Goal: Task Accomplishment & Management: Manage account settings

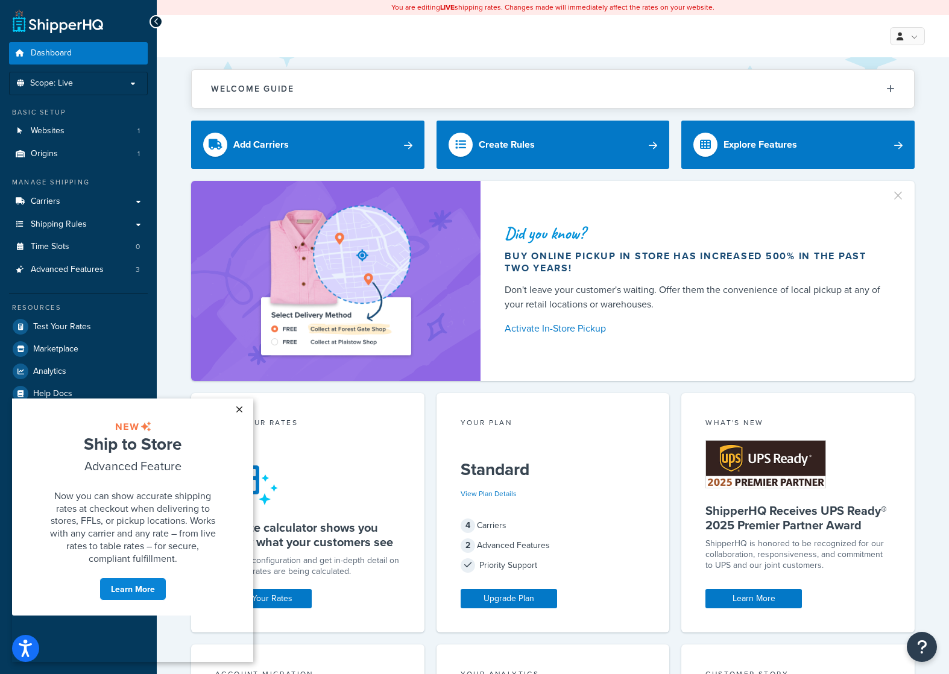
click at [246, 408] on link "×" at bounding box center [238, 409] width 21 height 22
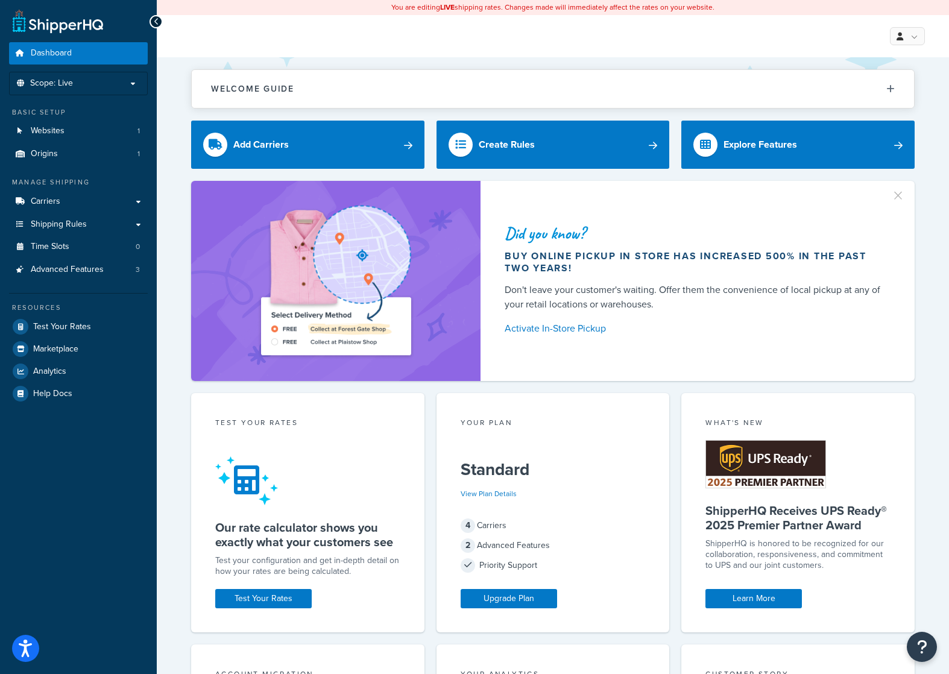
click at [909, 47] on div "My Profile Billing Global Settings Contact Us Logout" at bounding box center [553, 36] width 792 height 42
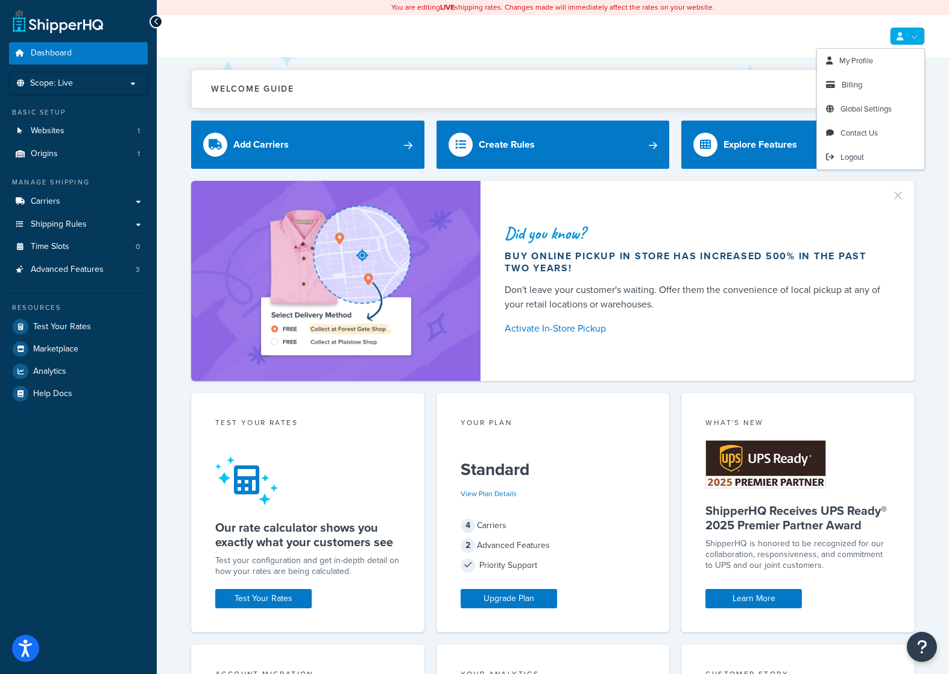
click at [910, 38] on link at bounding box center [907, 36] width 35 height 18
click at [846, 86] on span "Billing" at bounding box center [852, 84] width 20 height 11
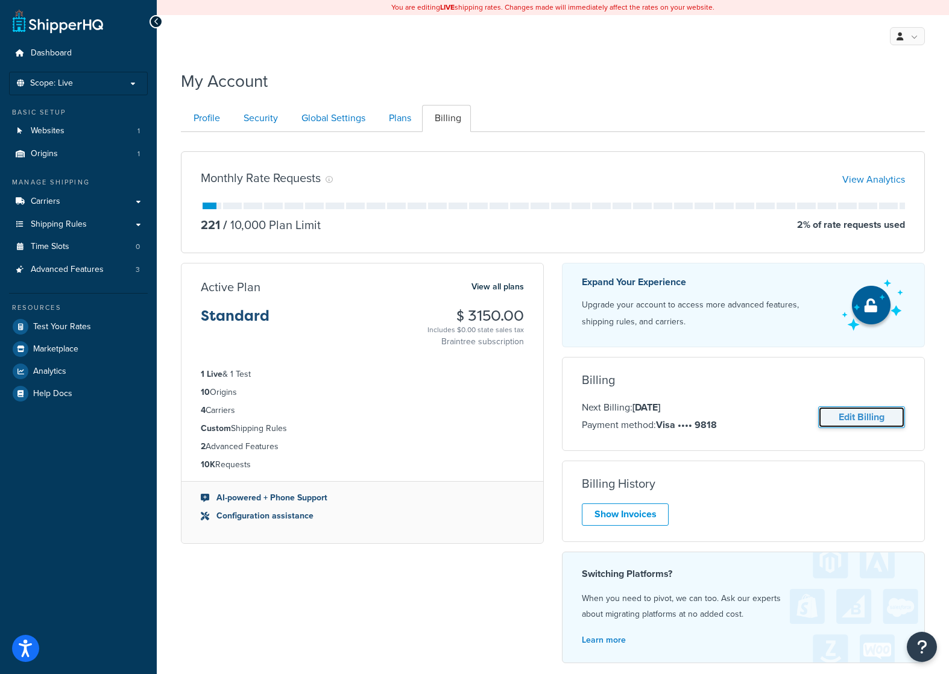
click at [849, 417] on link "Edit Billing" at bounding box center [861, 417] width 87 height 22
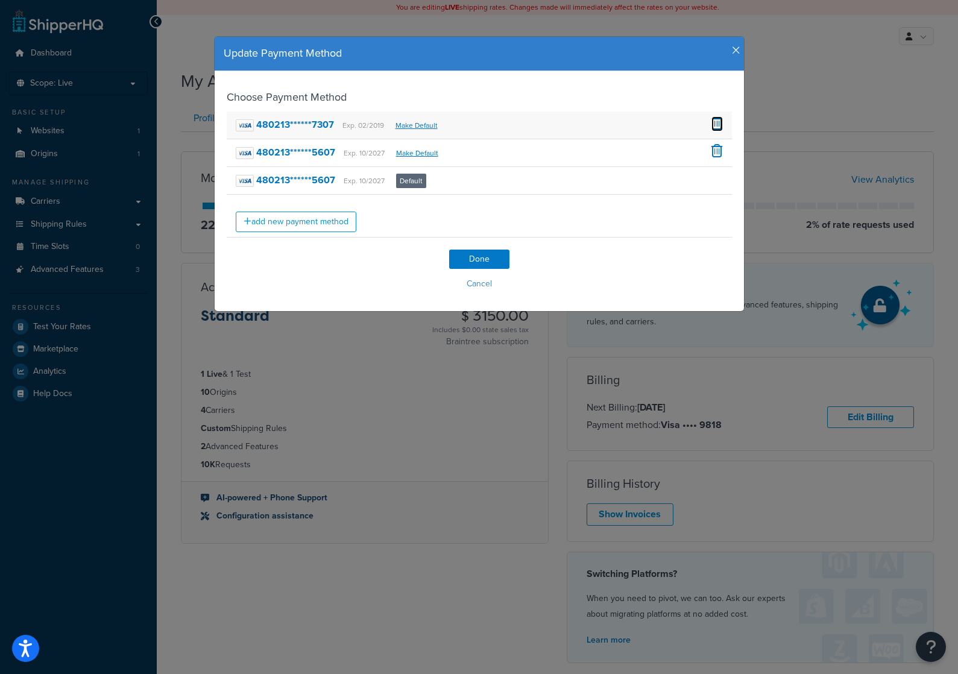
click at [711, 123] on span at bounding box center [716, 122] width 11 height 13
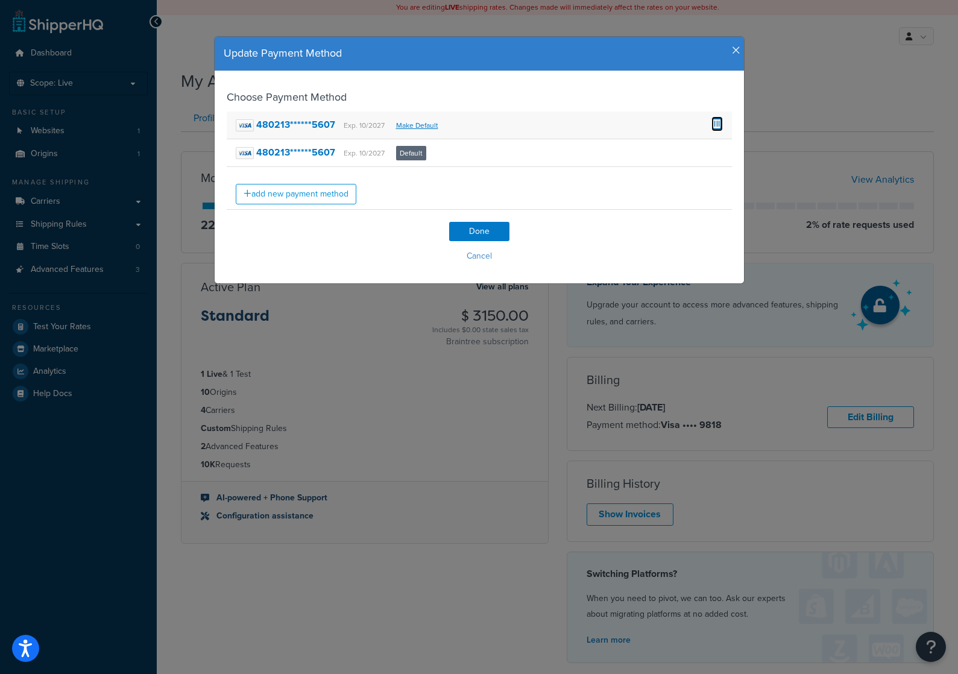
click at [713, 126] on span at bounding box center [716, 122] width 11 height 13
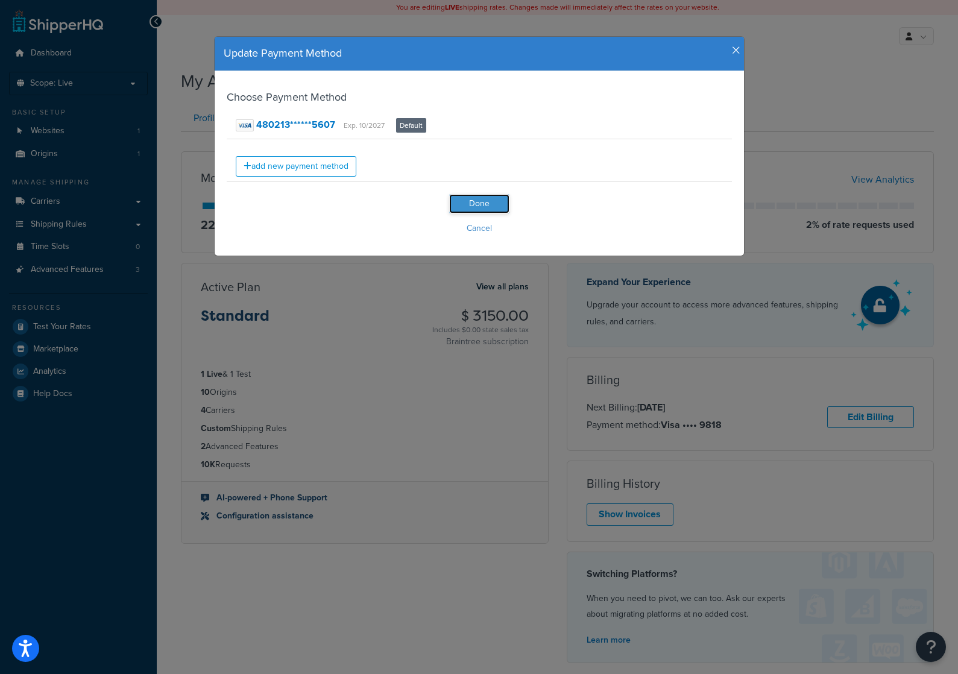
click at [458, 204] on input "Done" at bounding box center [479, 203] width 60 height 19
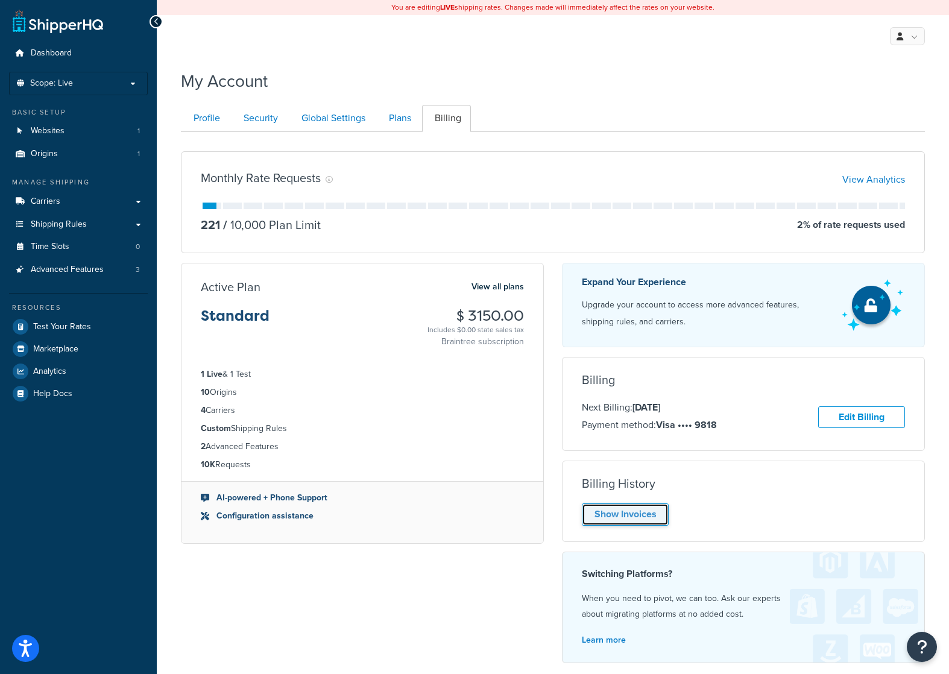
click at [642, 513] on link "Show Invoices" at bounding box center [625, 514] width 87 height 22
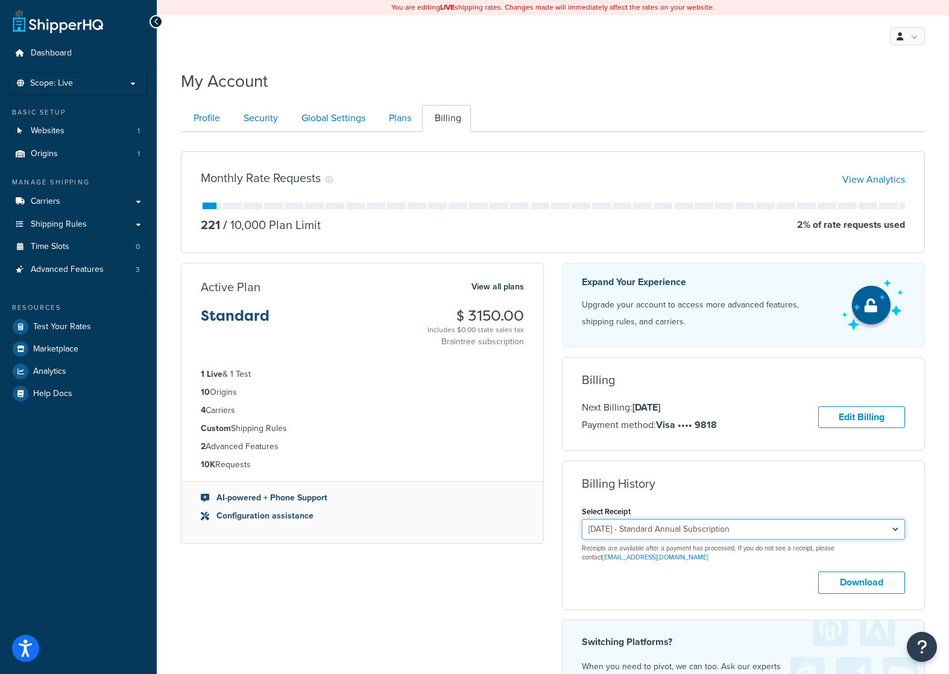
click at [725, 531] on select "September 4, 2024 - Standard Annual Subscription September 4, 2023 - Standard A…" at bounding box center [743, 529] width 323 height 20
click at [725, 530] on select "September 4, 2024 - Standard Annual Subscription September 4, 2023 - Standard A…" at bounding box center [743, 529] width 323 height 20
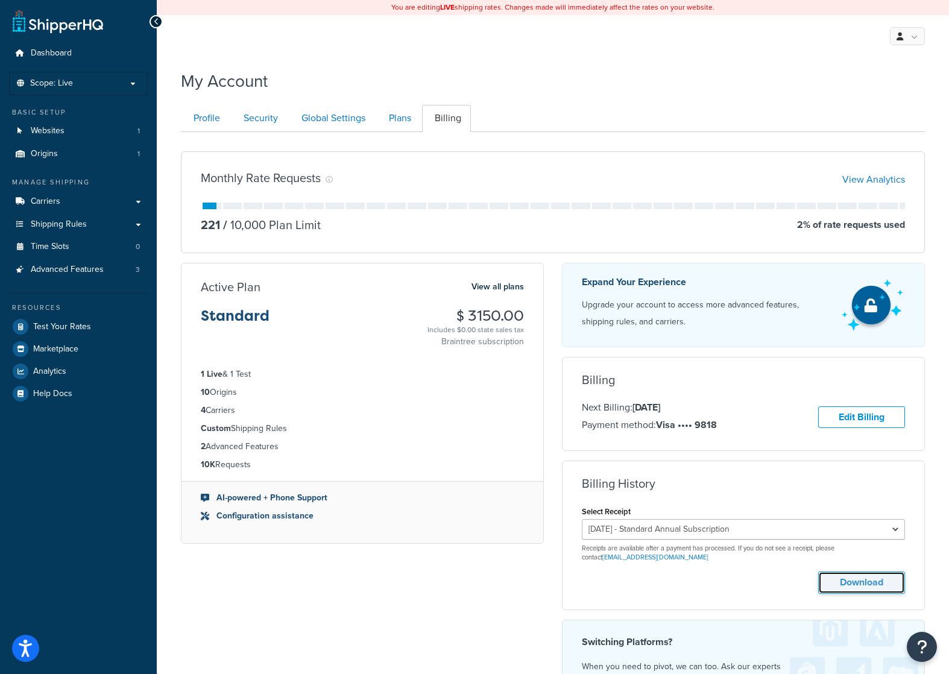
click at [864, 584] on button "Download" at bounding box center [861, 582] width 87 height 22
click at [846, 414] on link "Edit Billing" at bounding box center [861, 417] width 87 height 22
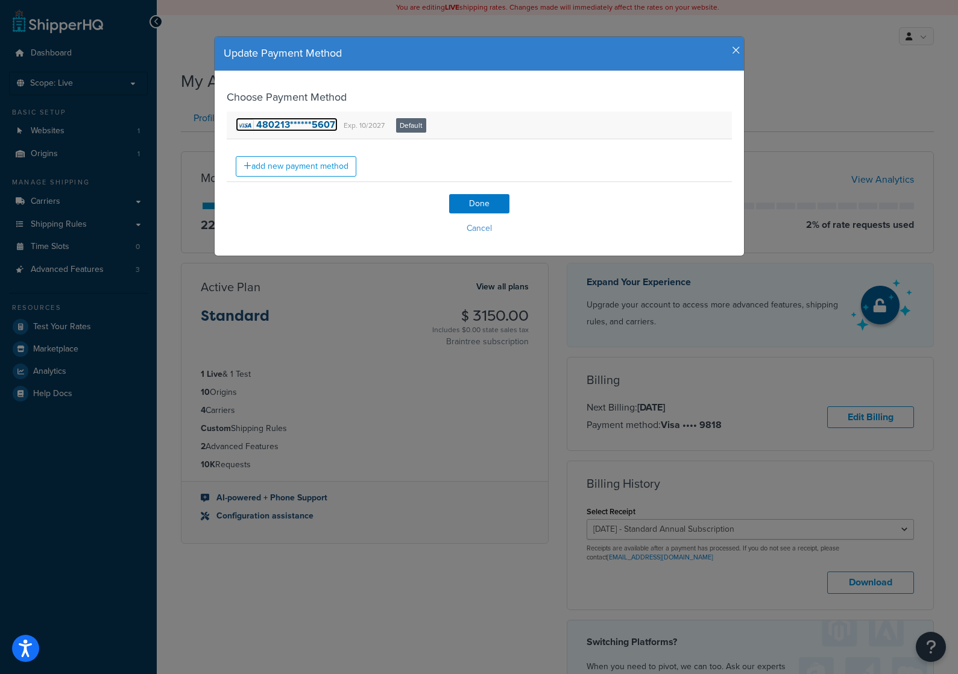
click at [285, 123] on strong "480213******5607" at bounding box center [295, 125] width 79 height 14
click at [307, 169] on link "add new payment method" at bounding box center [296, 166] width 121 height 20
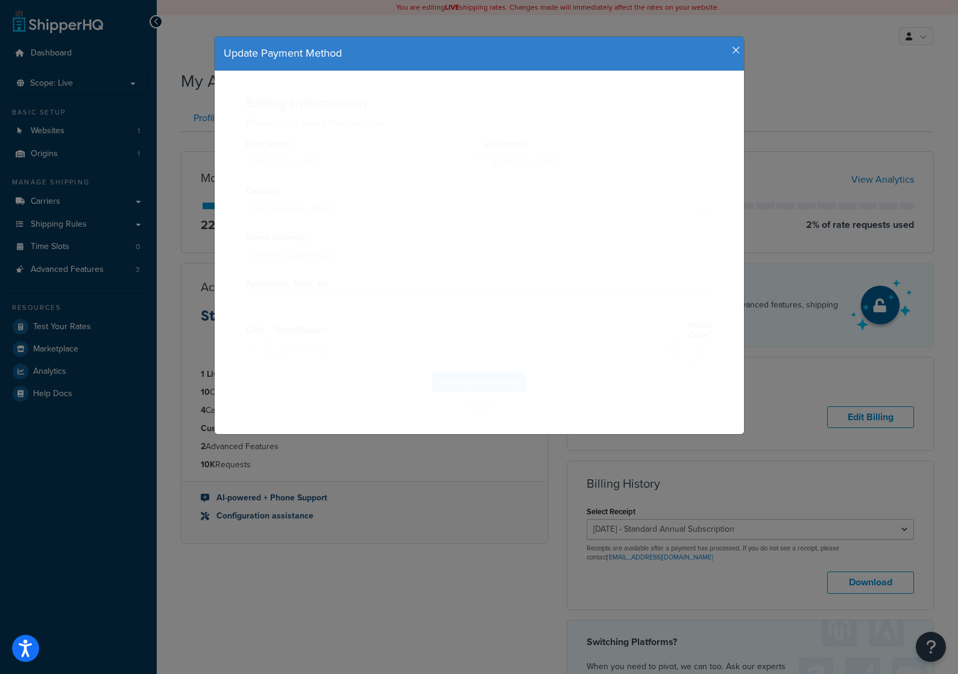
select select "NJ"
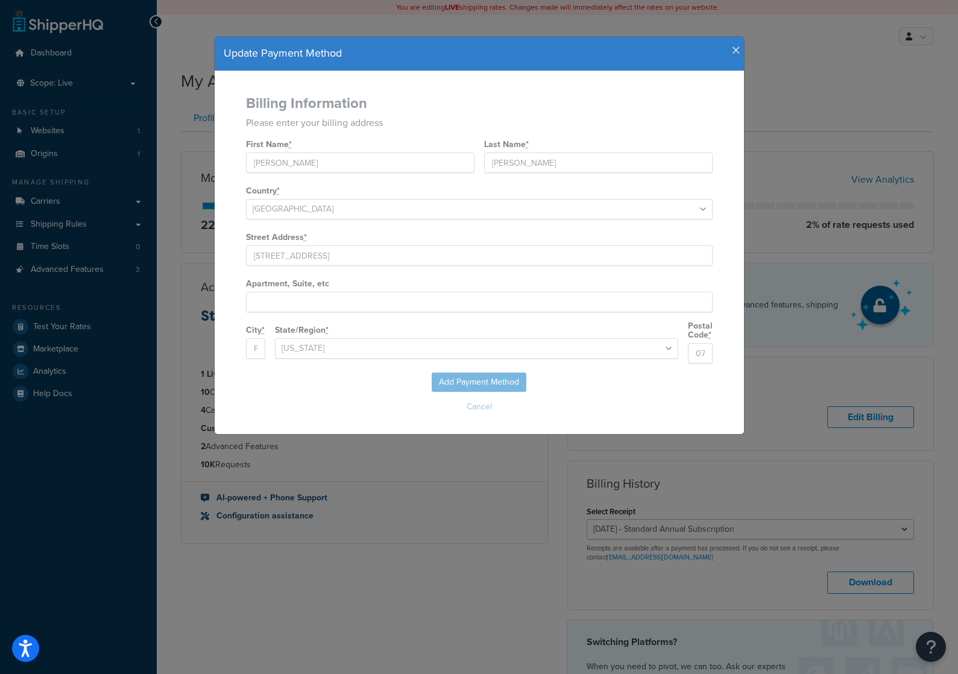
select select
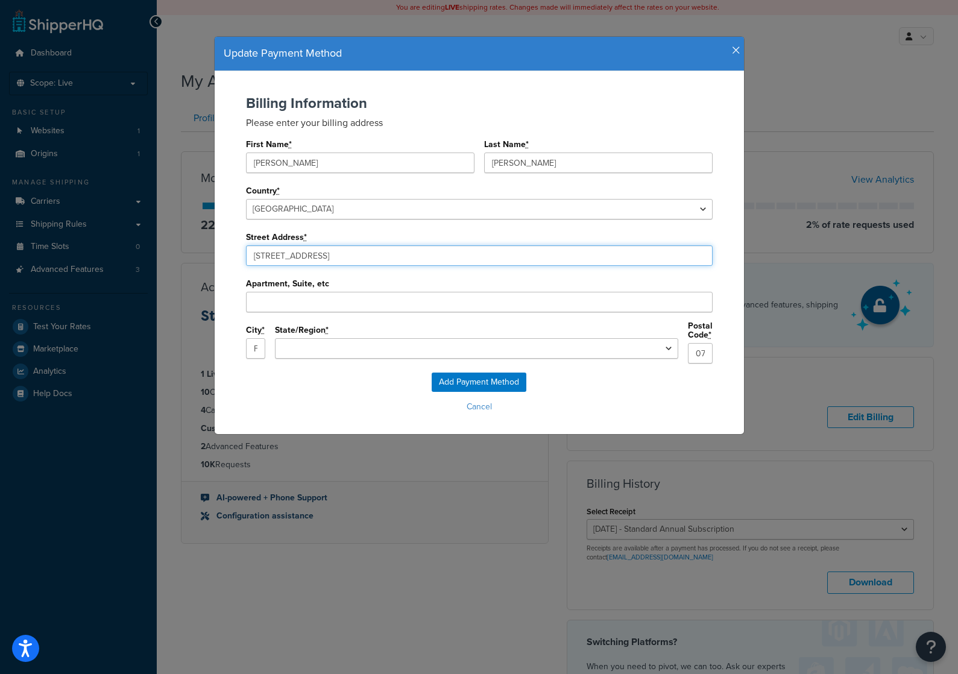
drag, startPoint x: 361, startPoint y: 253, endPoint x: 187, endPoint y: 236, distance: 174.4
click at [134, 239] on div "Update Payment Method Billing Information Please enter your billing address Fir…" at bounding box center [479, 337] width 958 height 674
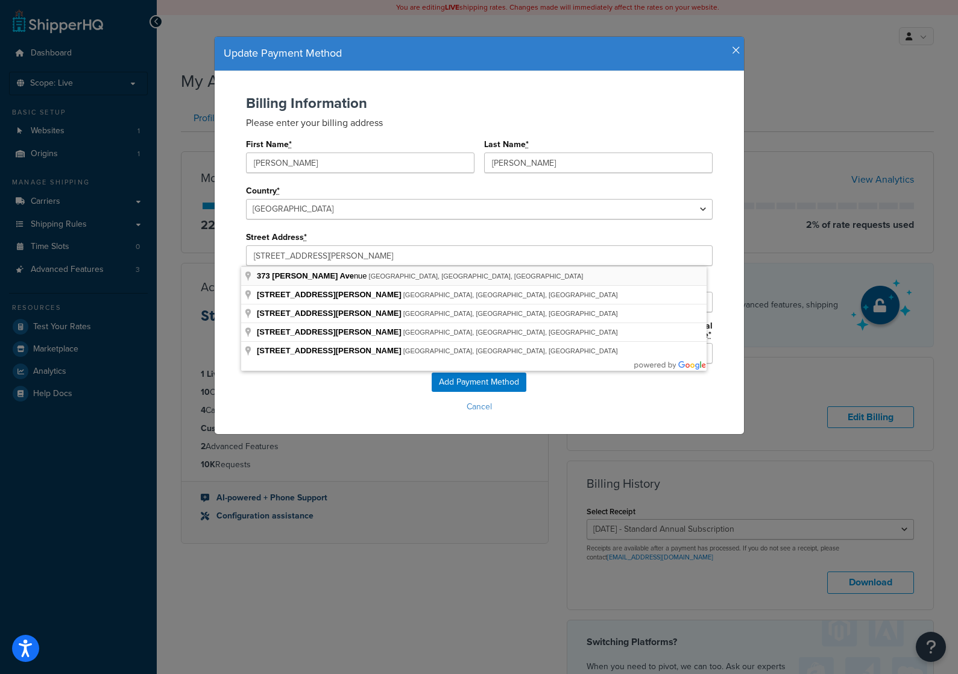
type input "373 Lanza Ave"
type input "Garfield"
select select "NJ"
type input "07026"
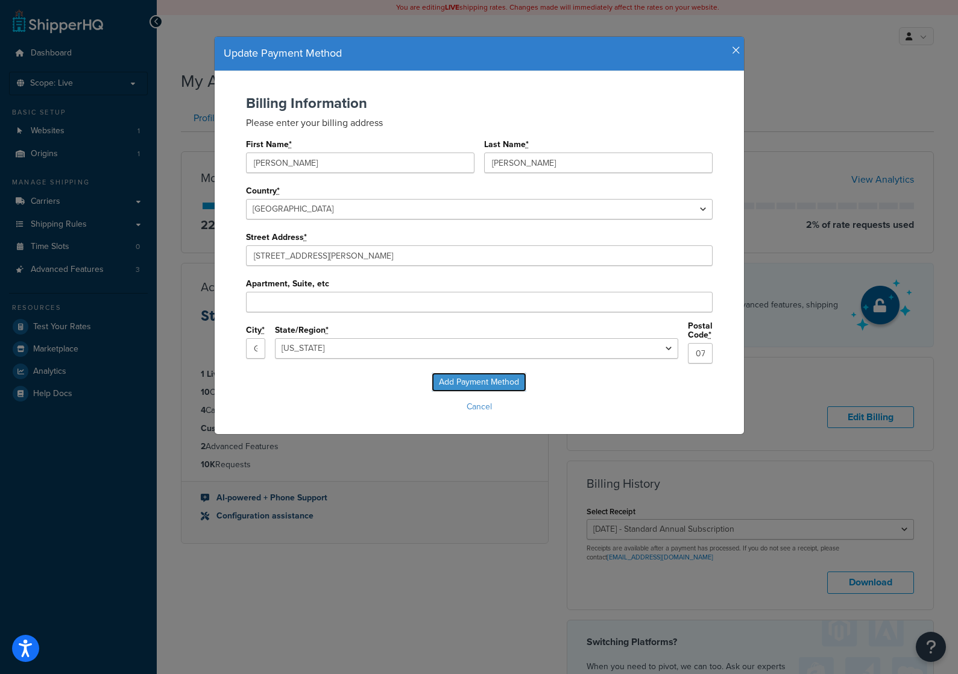
drag, startPoint x: 496, startPoint y: 378, endPoint x: 510, endPoint y: 374, distance: 14.5
click at [511, 374] on input "Add Payment Method" at bounding box center [479, 382] width 95 height 19
click at [499, 376] on div "Add Payment Method Cancel" at bounding box center [479, 394] width 505 height 43
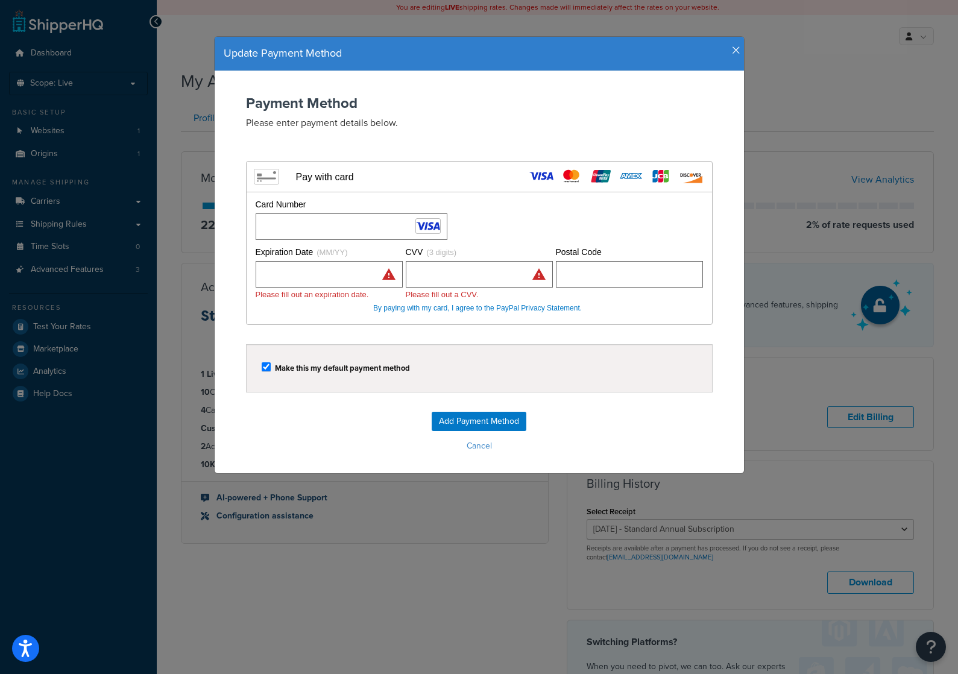
click at [594, 359] on div "Make this my default payment method" at bounding box center [479, 368] width 467 height 48
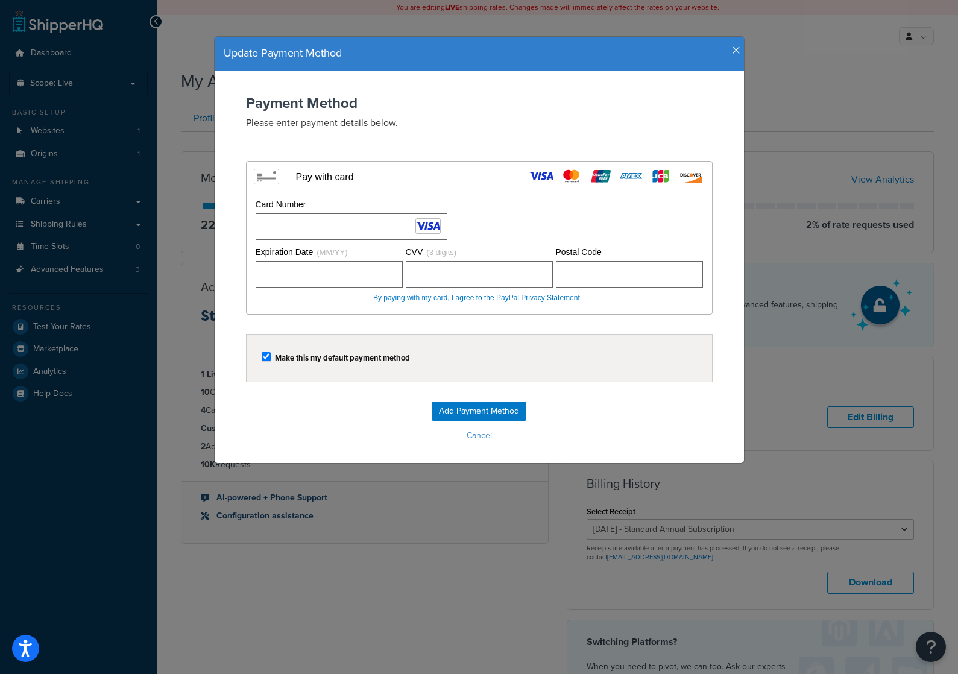
click at [567, 411] on form "Payment Method Please enter payment details below. Visa MasterCard Union Pay Am…" at bounding box center [479, 270] width 505 height 350
click at [478, 412] on input "Add Payment Method" at bounding box center [479, 410] width 95 height 19
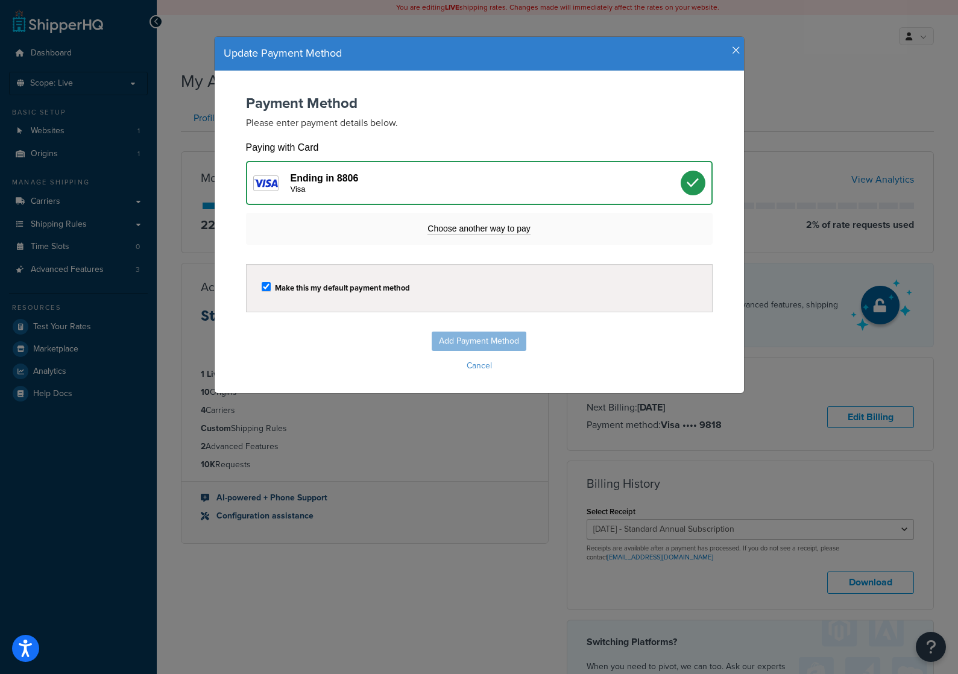
click at [441, 343] on div "Add Payment Method Cancel" at bounding box center [479, 353] width 505 height 43
click at [474, 338] on div "Add Payment Method Cancel" at bounding box center [479, 353] width 505 height 43
click at [642, 179] on div "Ending in 8806 Visa" at bounding box center [486, 182] width 390 height 21
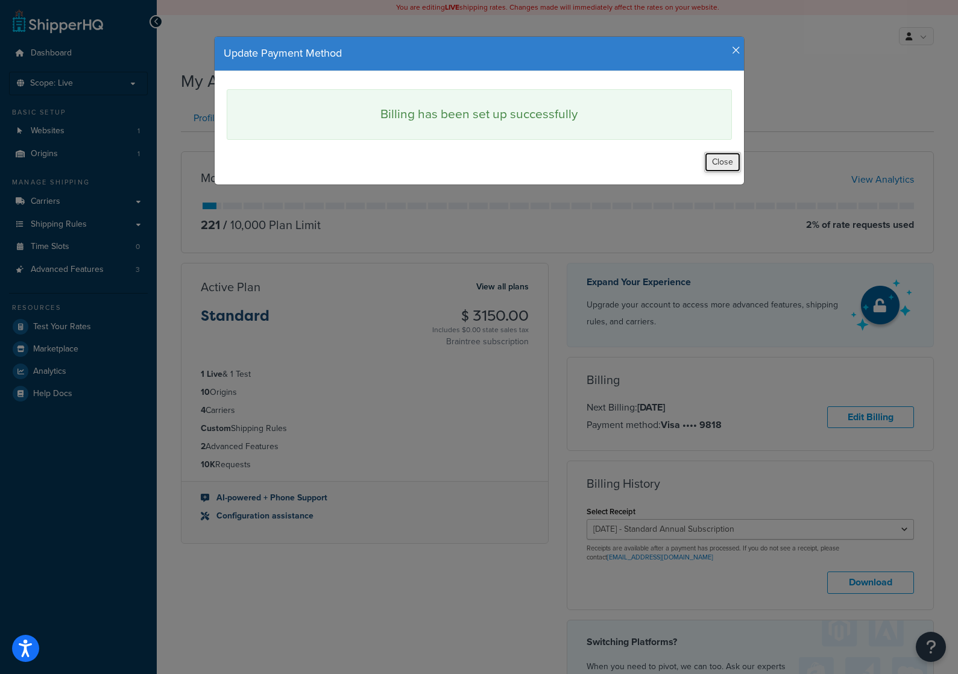
click at [720, 163] on button "Close" at bounding box center [722, 162] width 37 height 20
